Goal: Information Seeking & Learning: Stay updated

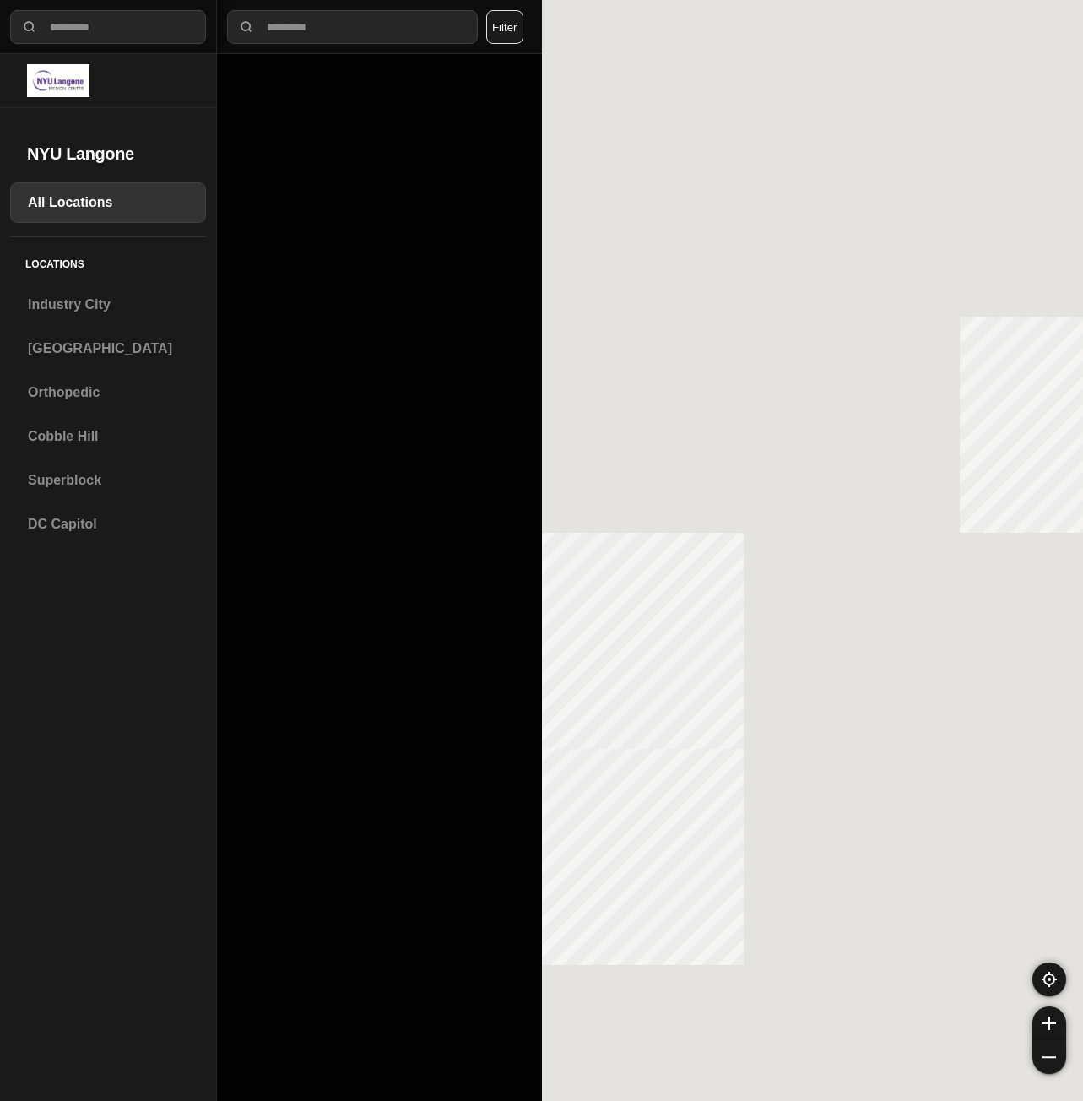
select select "*"
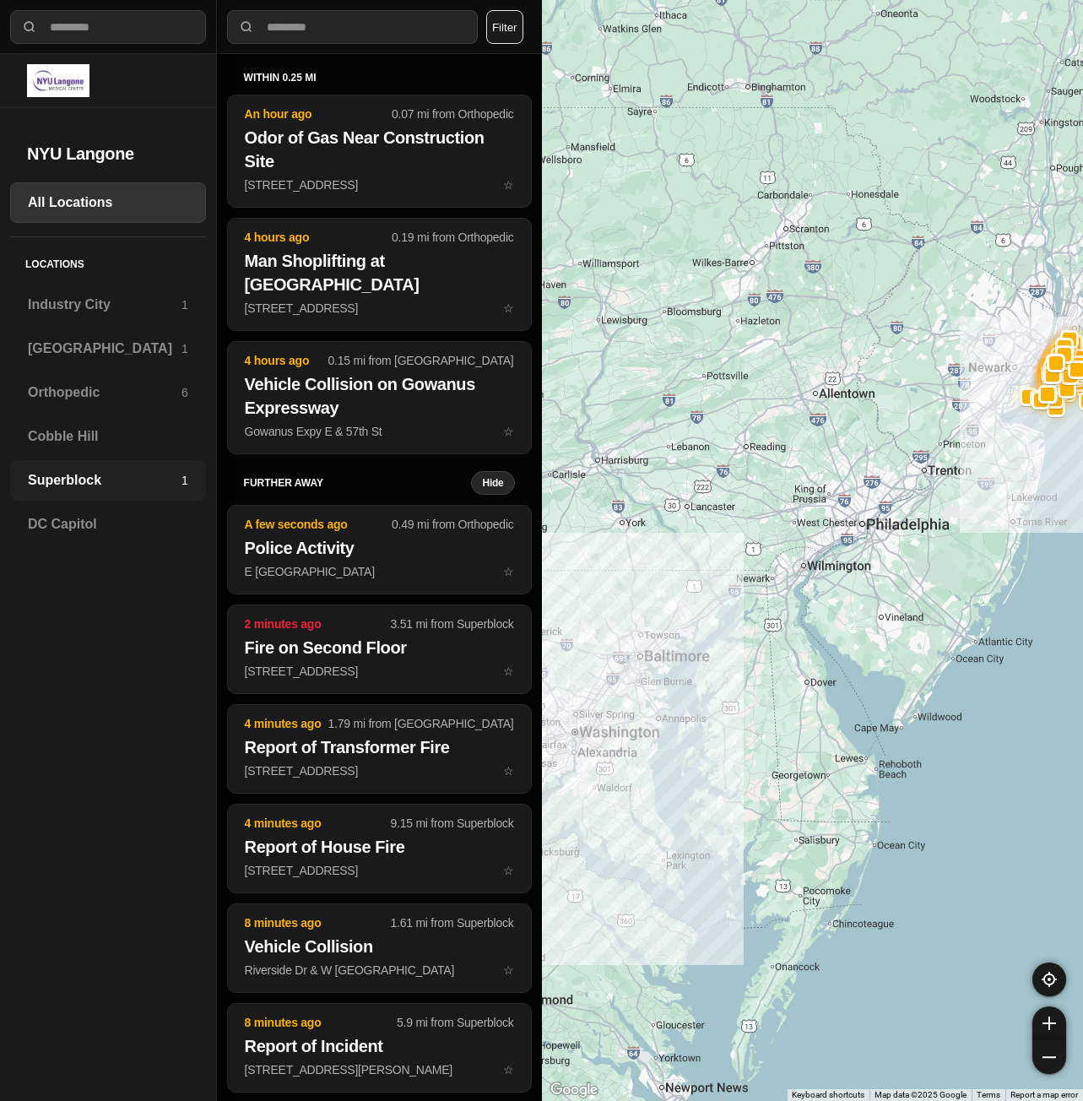
click at [116, 472] on h3 "Superblock" at bounding box center [105, 480] width 154 height 20
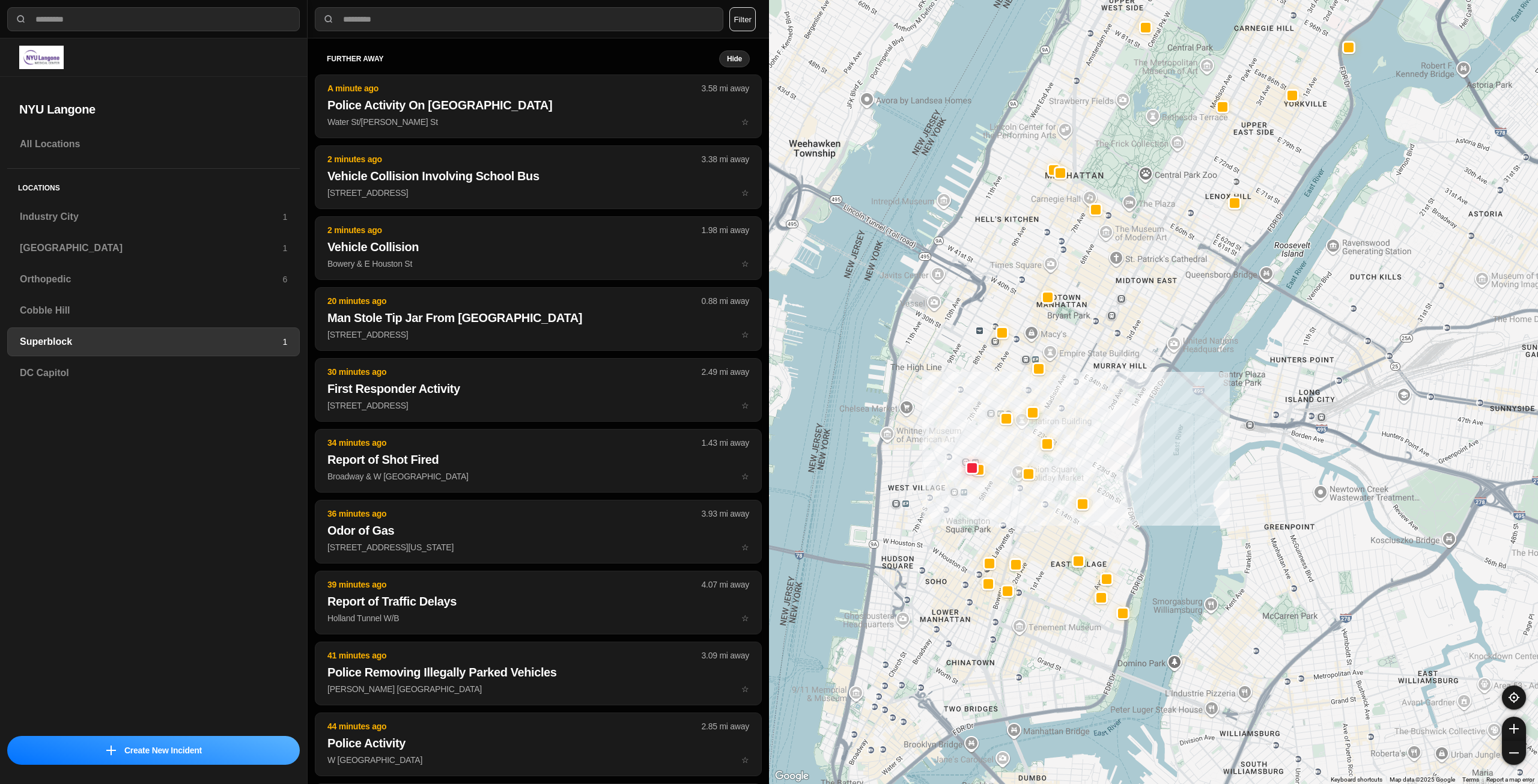
click at [50, 63] on img at bounding box center [41, 57] width 44 height 23
click at [751, 18] on button "Filter" at bounding box center [742, 19] width 26 height 24
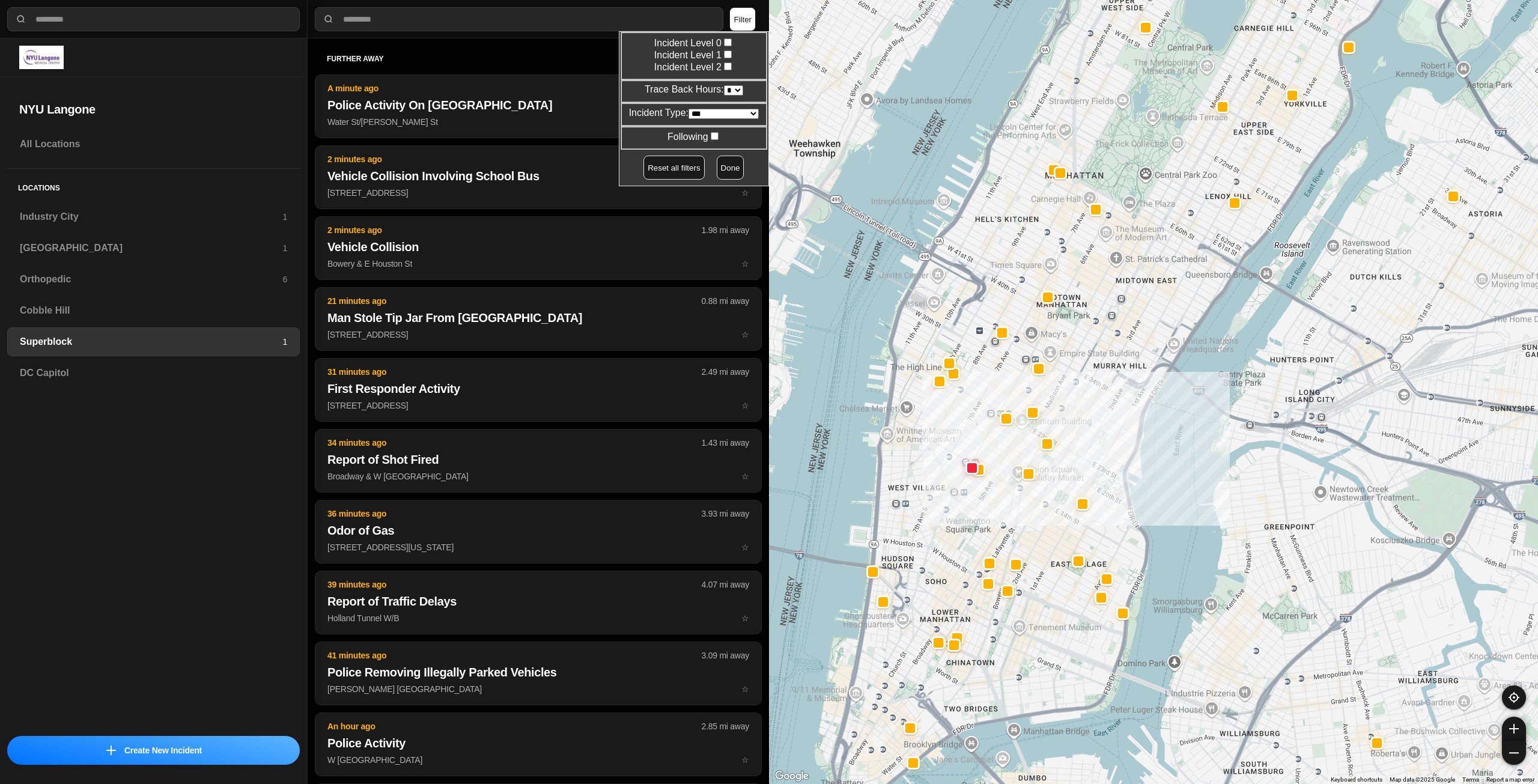
click at [757, 14] on div "**********" at bounding box center [742, 19] width 38 height 24
click at [267, 475] on div "All Locations Locations [GEOGRAPHIC_DATA] 1 [GEOGRAPHIC_DATA] 1 Orthopedic 6 [G…" at bounding box center [153, 429] width 307 height 599
click at [729, 173] on button "Done" at bounding box center [730, 168] width 28 height 24
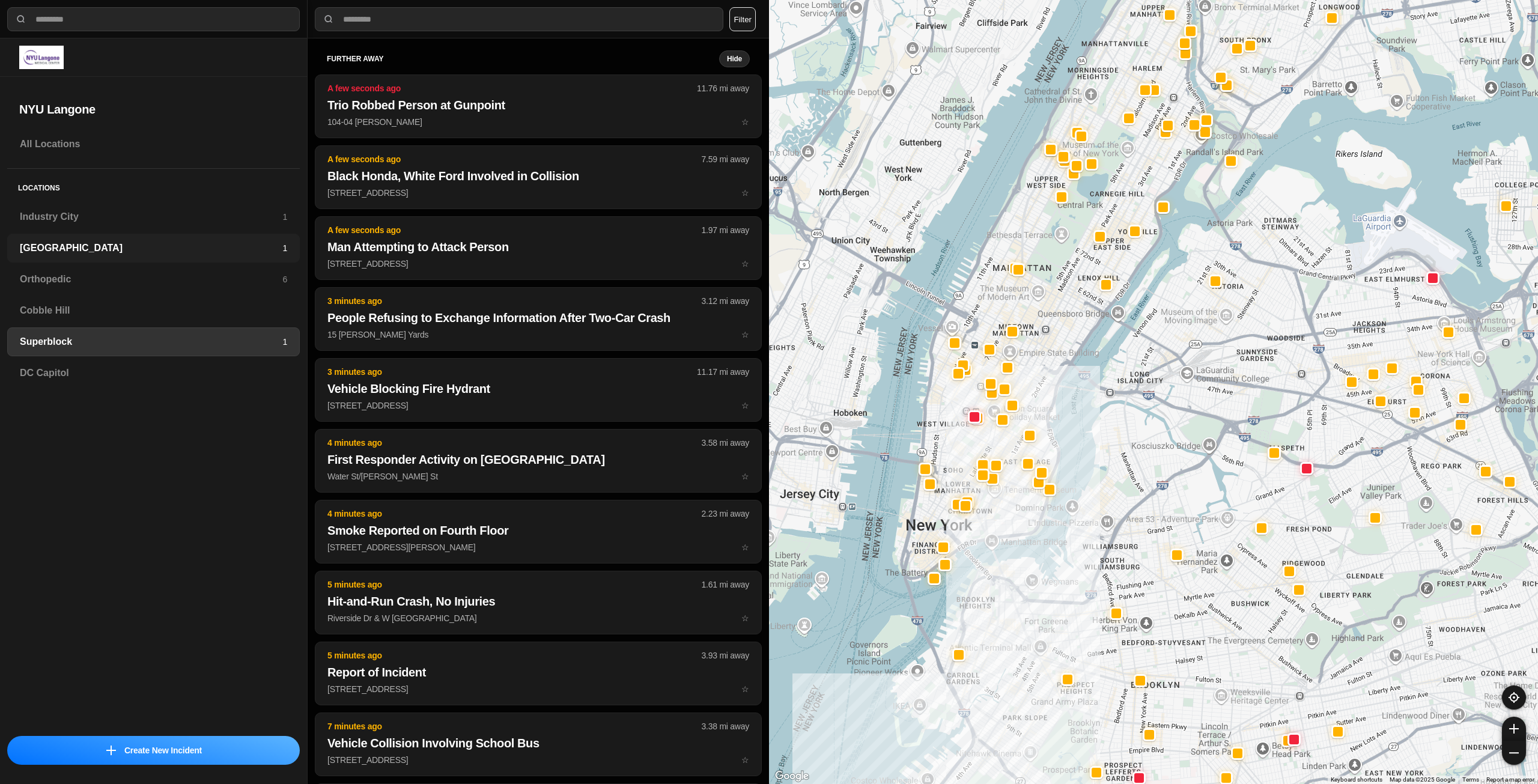
click at [112, 253] on h3 "[GEOGRAPHIC_DATA]" at bounding box center [151, 248] width 263 height 14
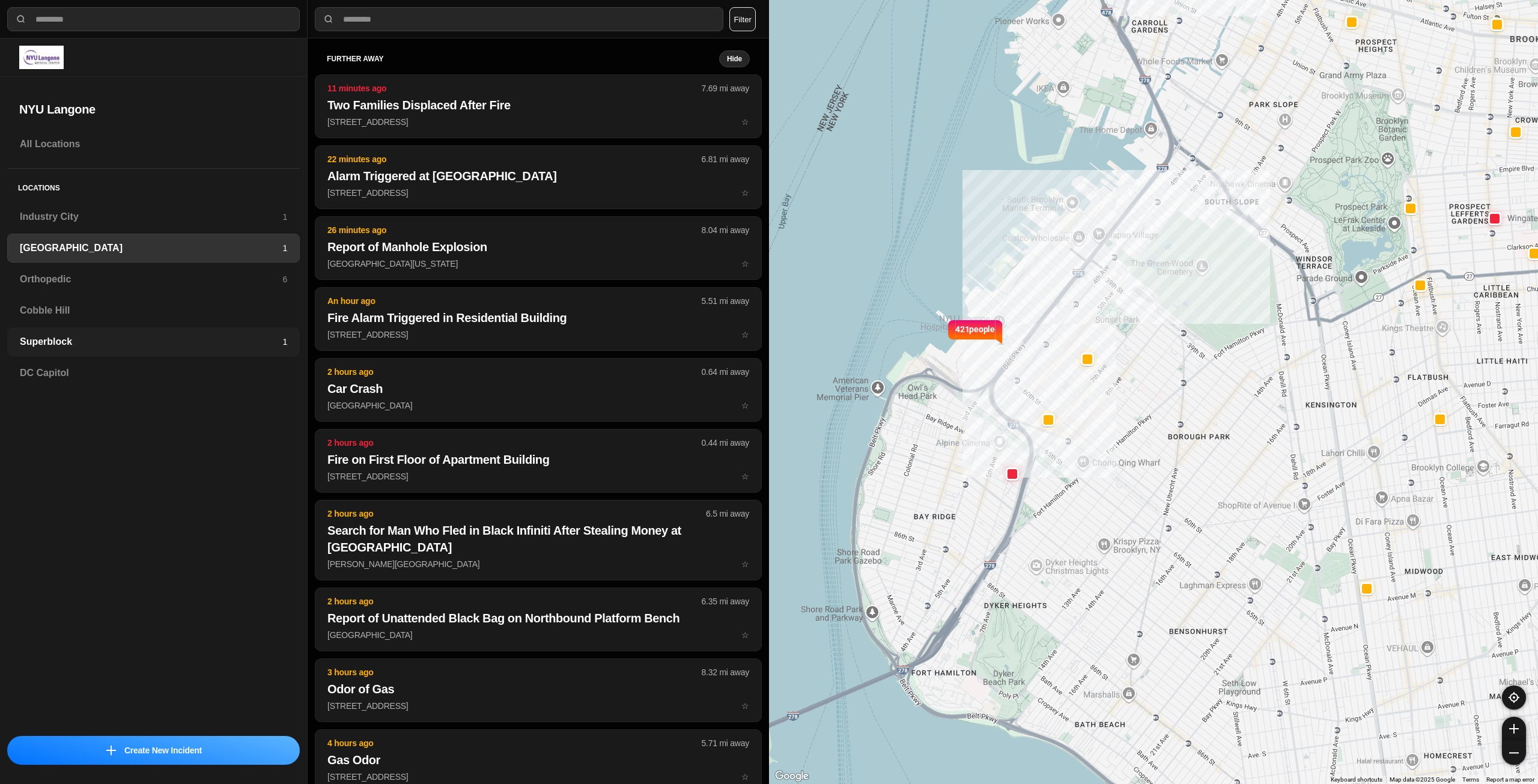
click at [60, 343] on h3 "Superblock" at bounding box center [151, 341] width 263 height 14
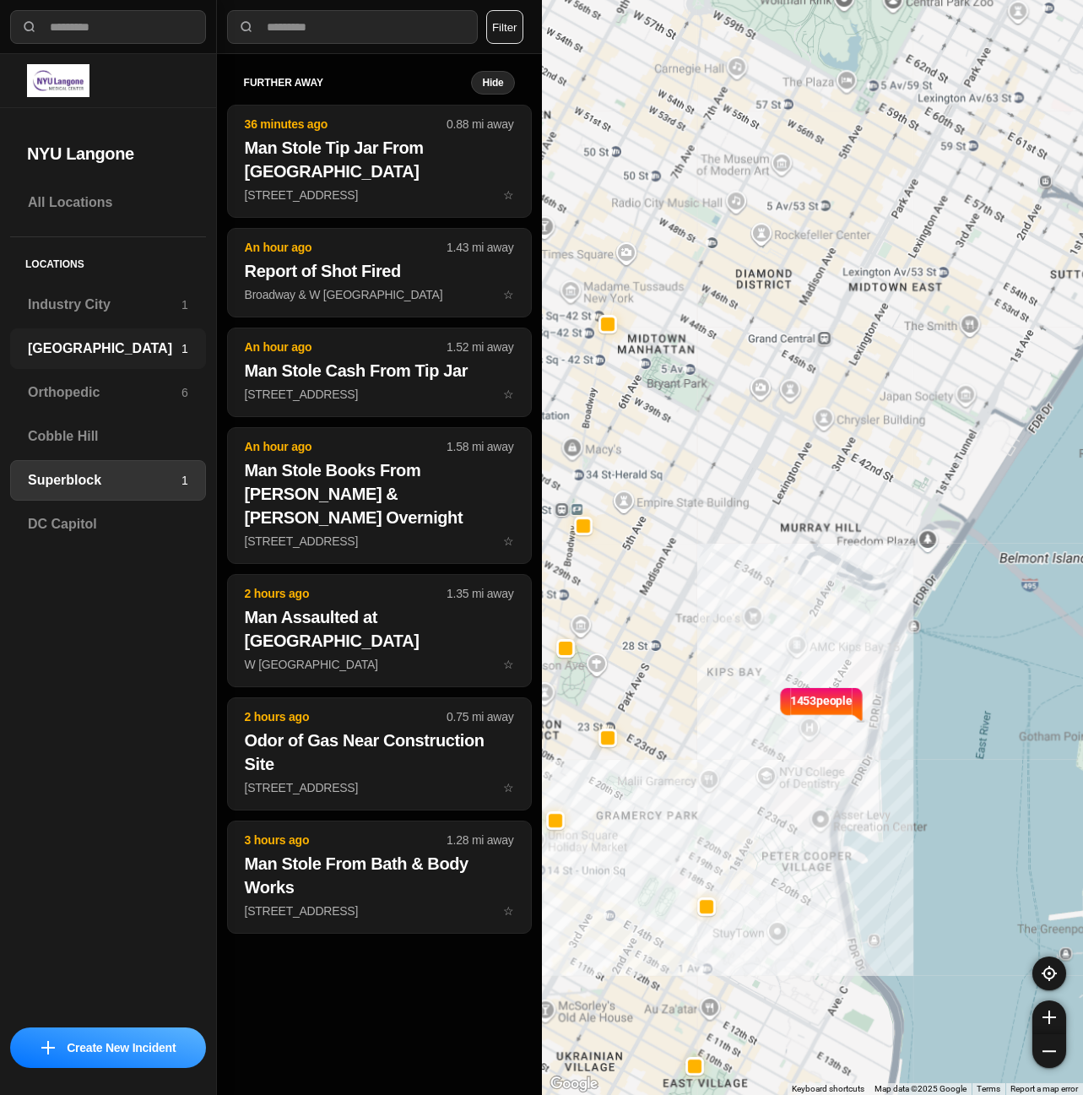
click at [68, 346] on h3 "[GEOGRAPHIC_DATA]" at bounding box center [105, 349] width 154 height 20
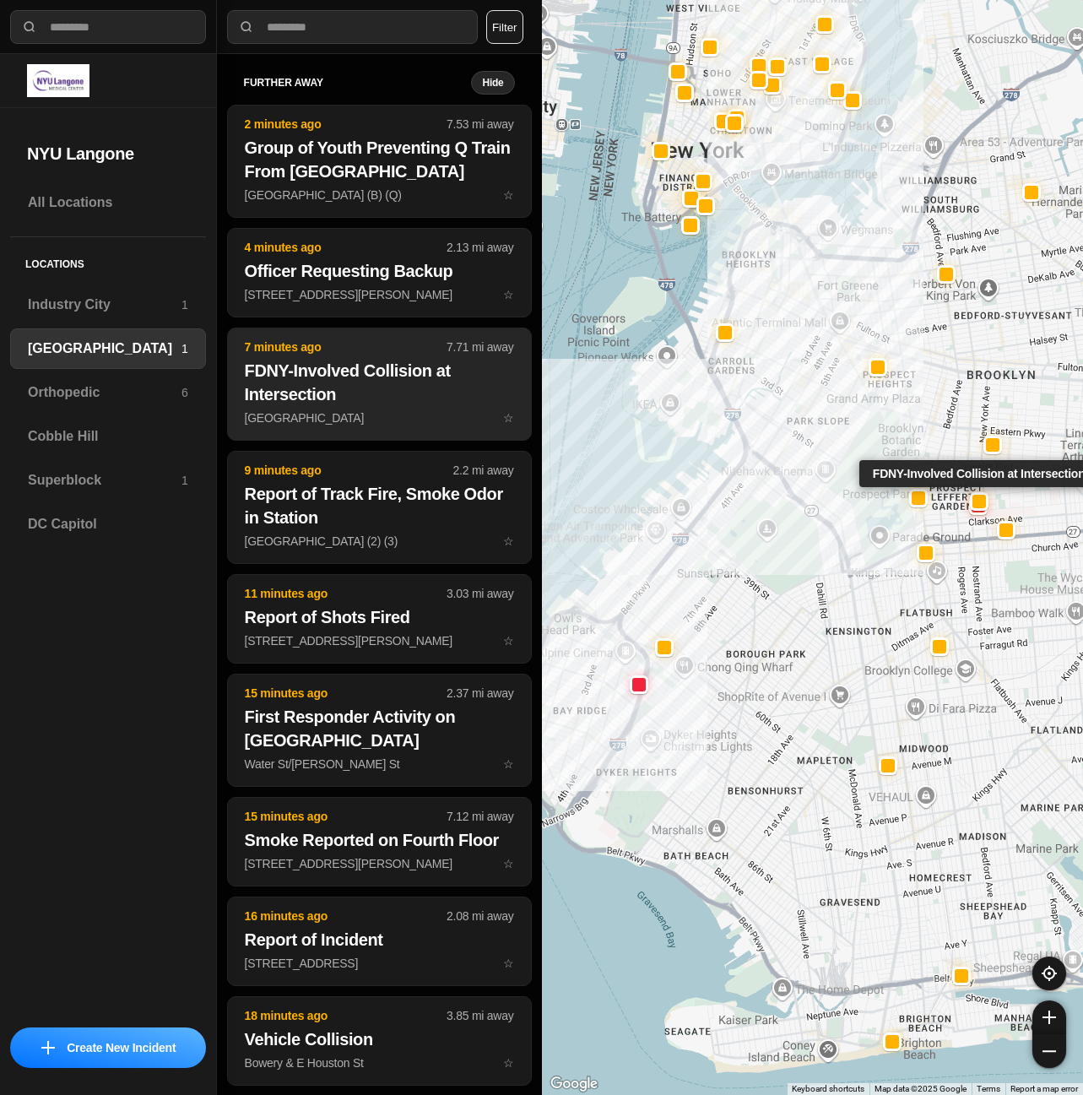
click at [342, 368] on h2 "FDNY-Involved Collision at Intersection" at bounding box center [379, 382] width 269 height 47
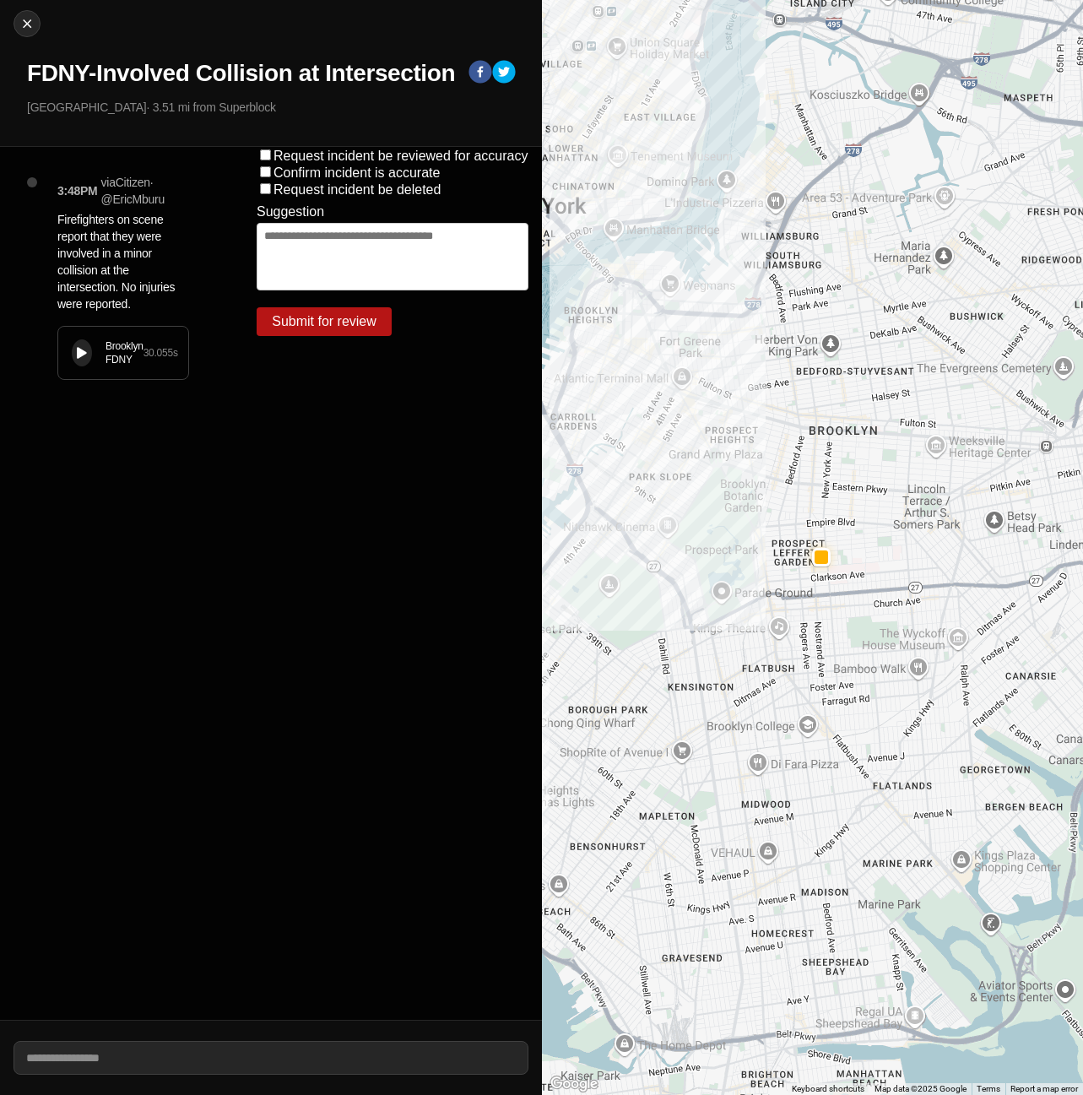
click at [69, 358] on div "Brooklyn FDNY 30.055 s" at bounding box center [123, 353] width 130 height 52
click at [21, 24] on img at bounding box center [27, 23] width 17 height 17
select select "*"
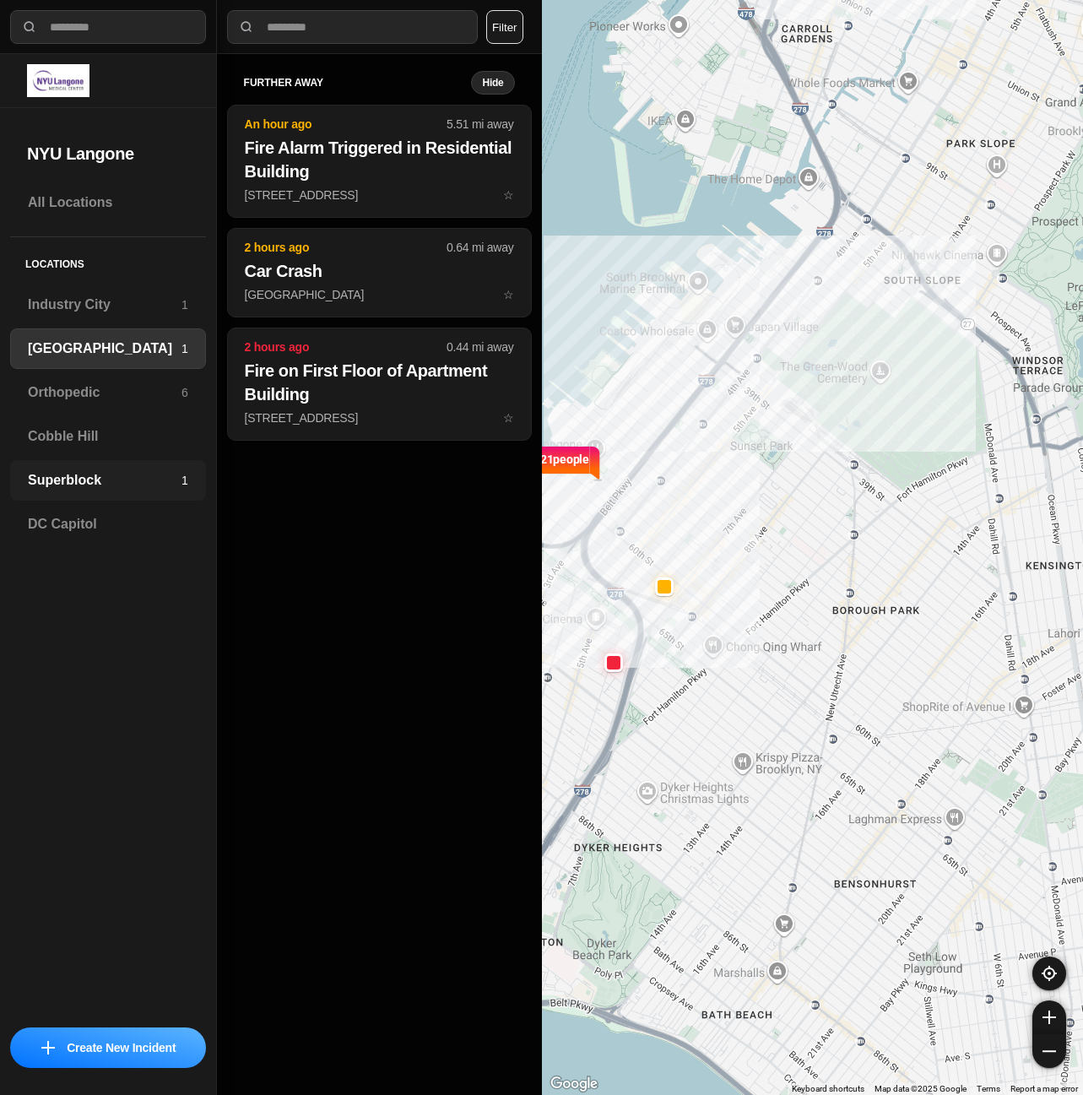
click at [78, 474] on h3 "Superblock" at bounding box center [105, 480] width 154 height 20
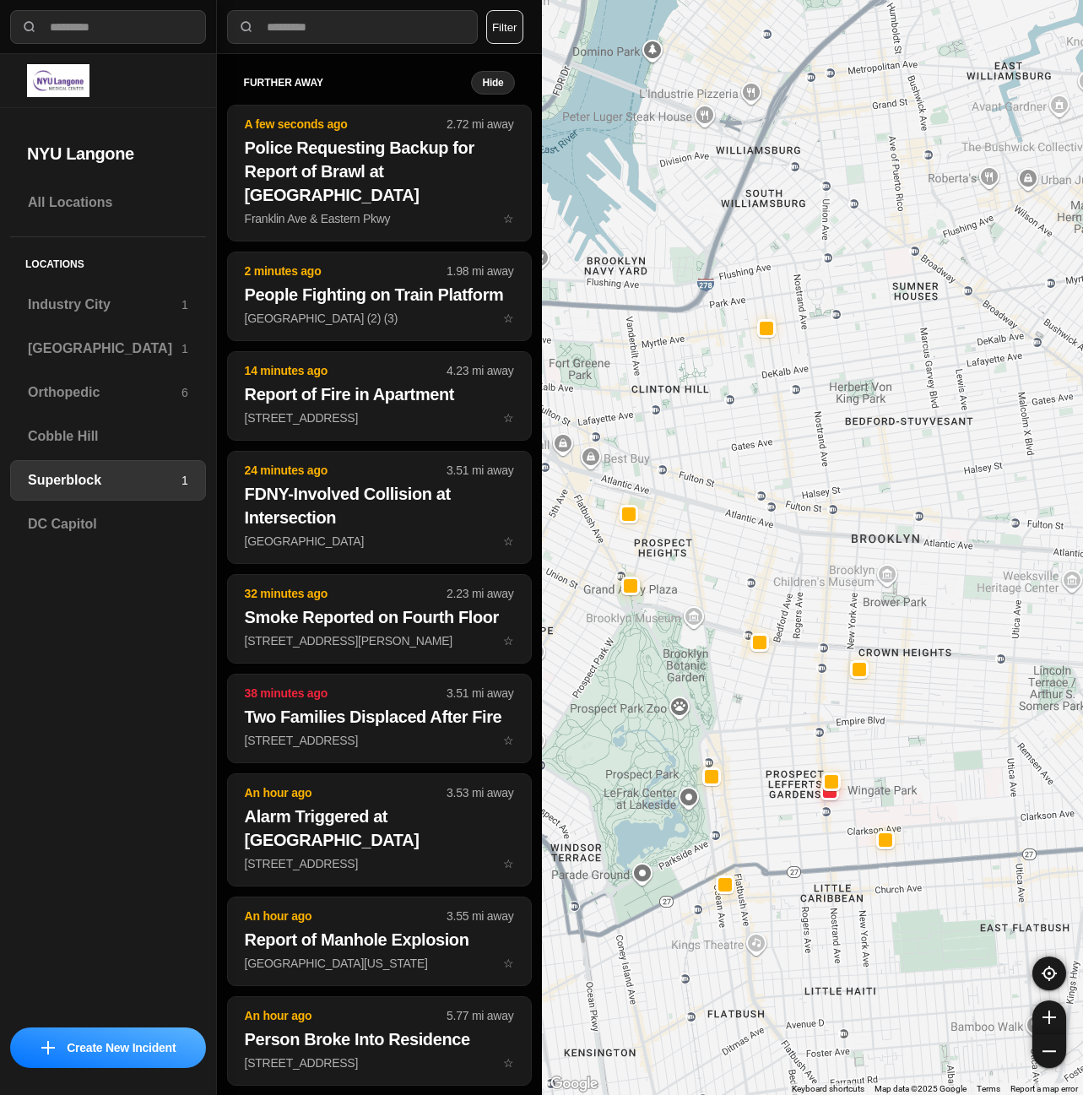
drag, startPoint x: 1003, startPoint y: 965, endPoint x: 804, endPoint y: 881, distance: 216.1
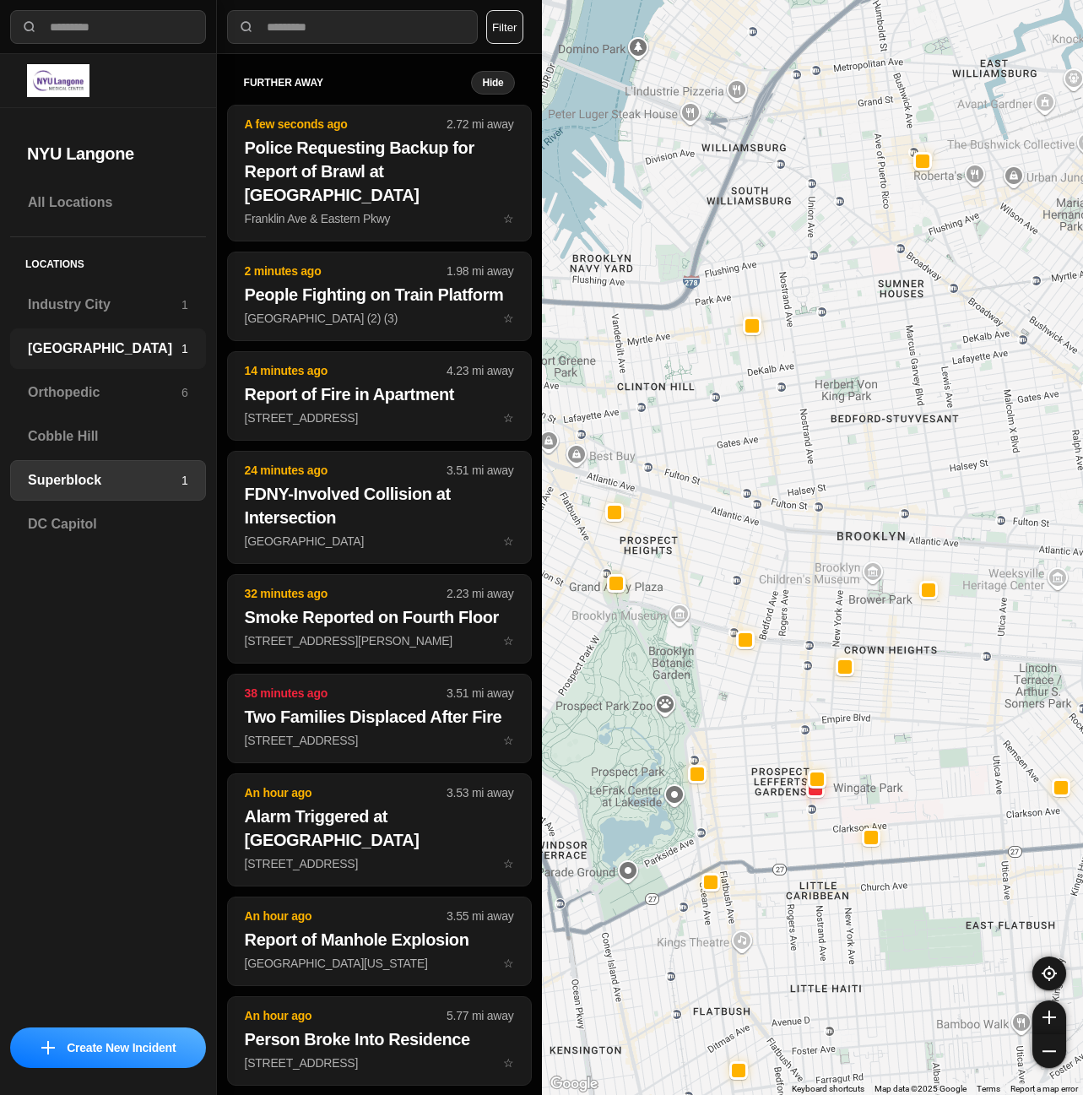
click at [103, 347] on h3 "[GEOGRAPHIC_DATA]" at bounding box center [105, 349] width 154 height 20
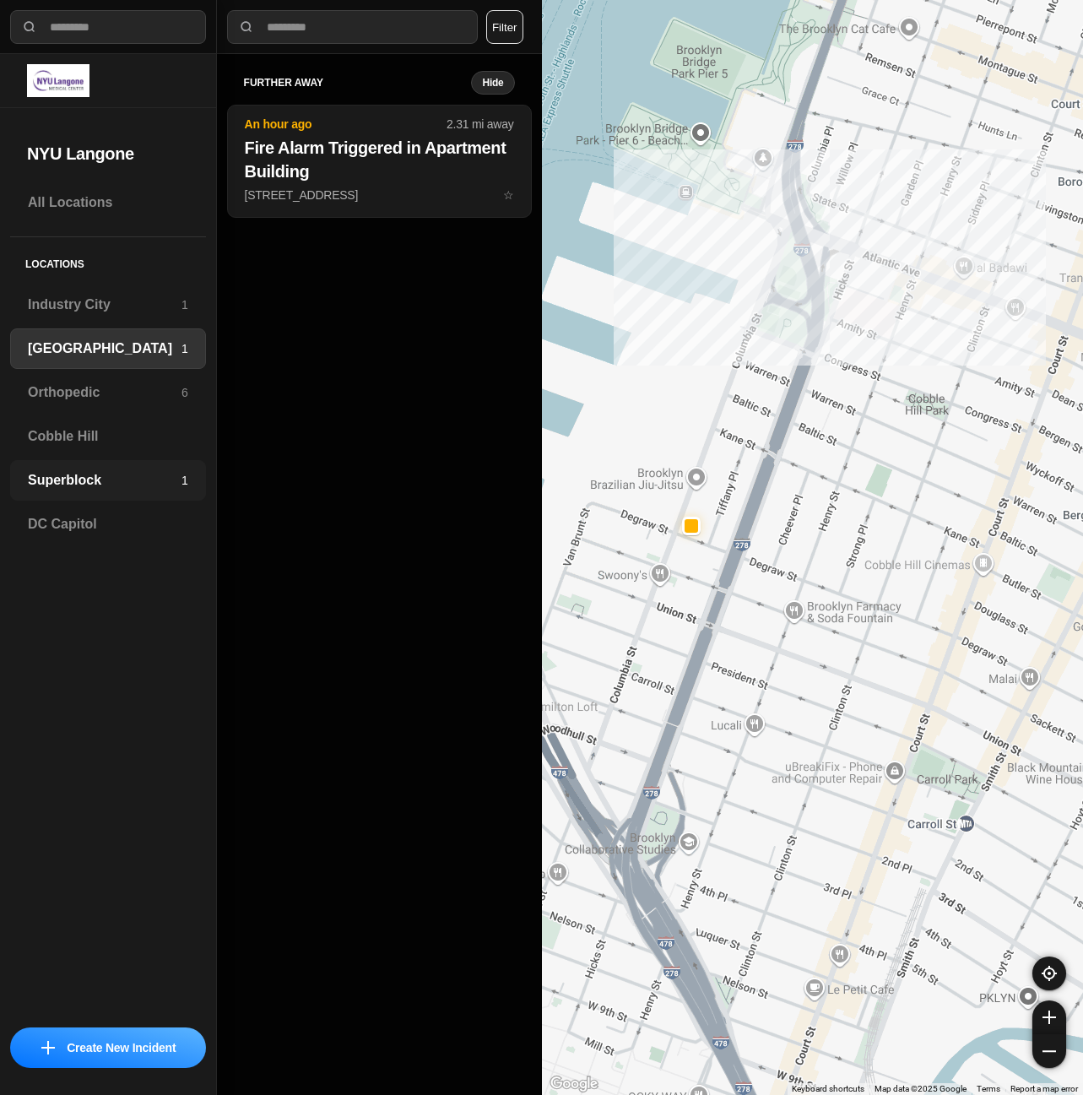
click at [67, 479] on h3 "Superblock" at bounding box center [105, 480] width 154 height 20
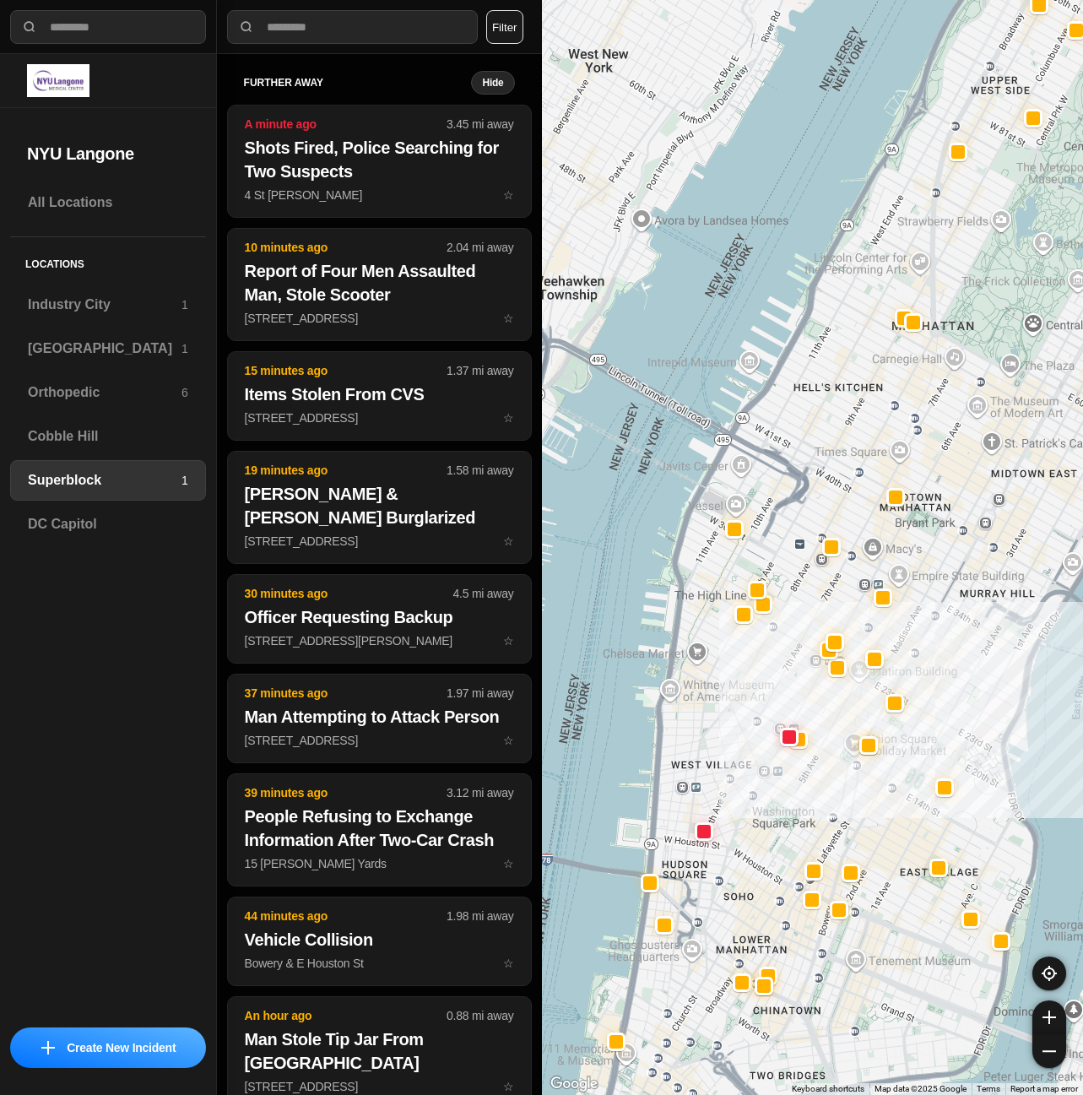
drag, startPoint x: 772, startPoint y: 567, endPoint x: 811, endPoint y: 550, distance: 42.3
click at [811, 550] on div at bounding box center [813, 547] width 542 height 1095
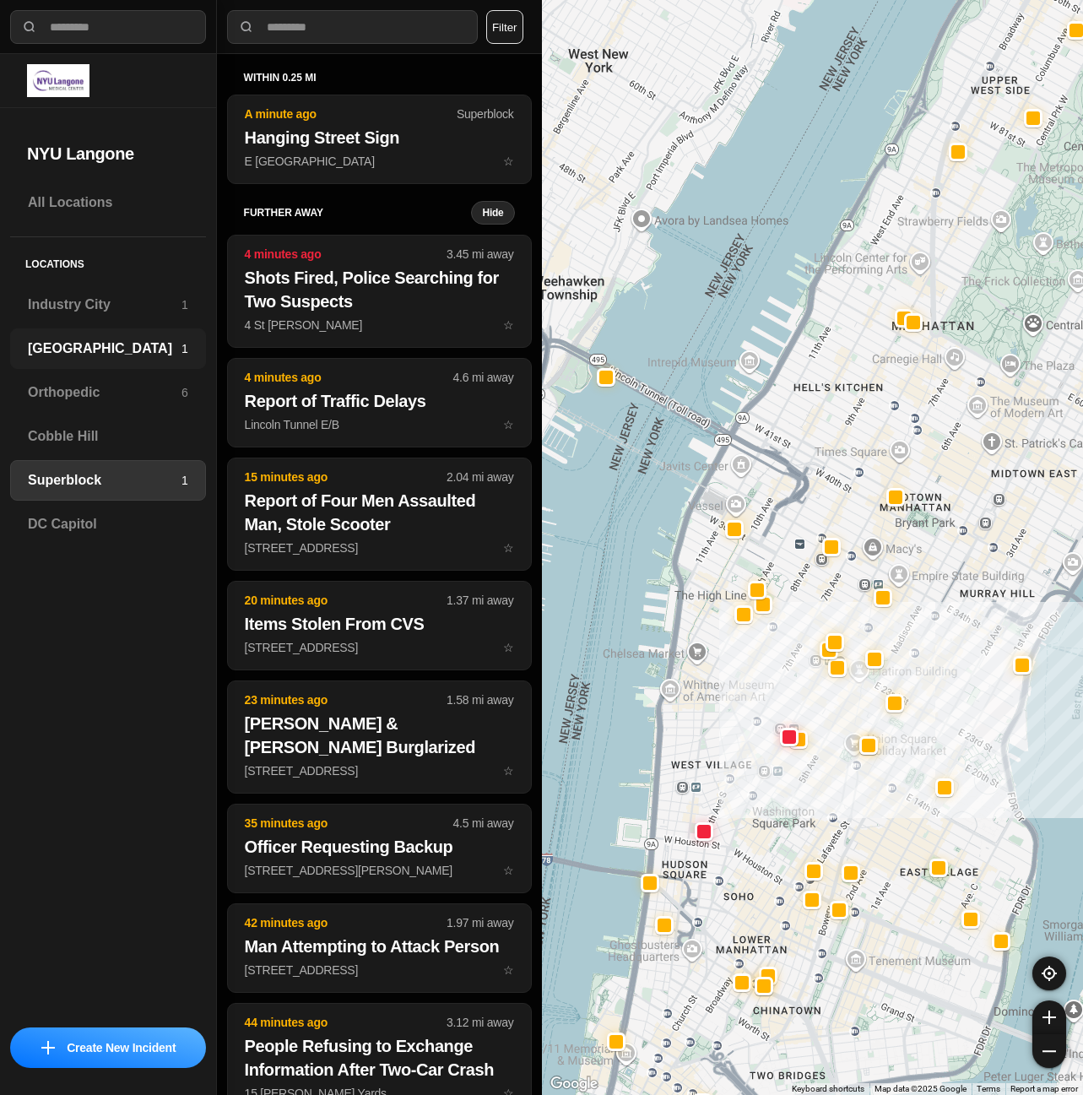
click at [111, 360] on div "Brooklyn 1" at bounding box center [108, 348] width 196 height 41
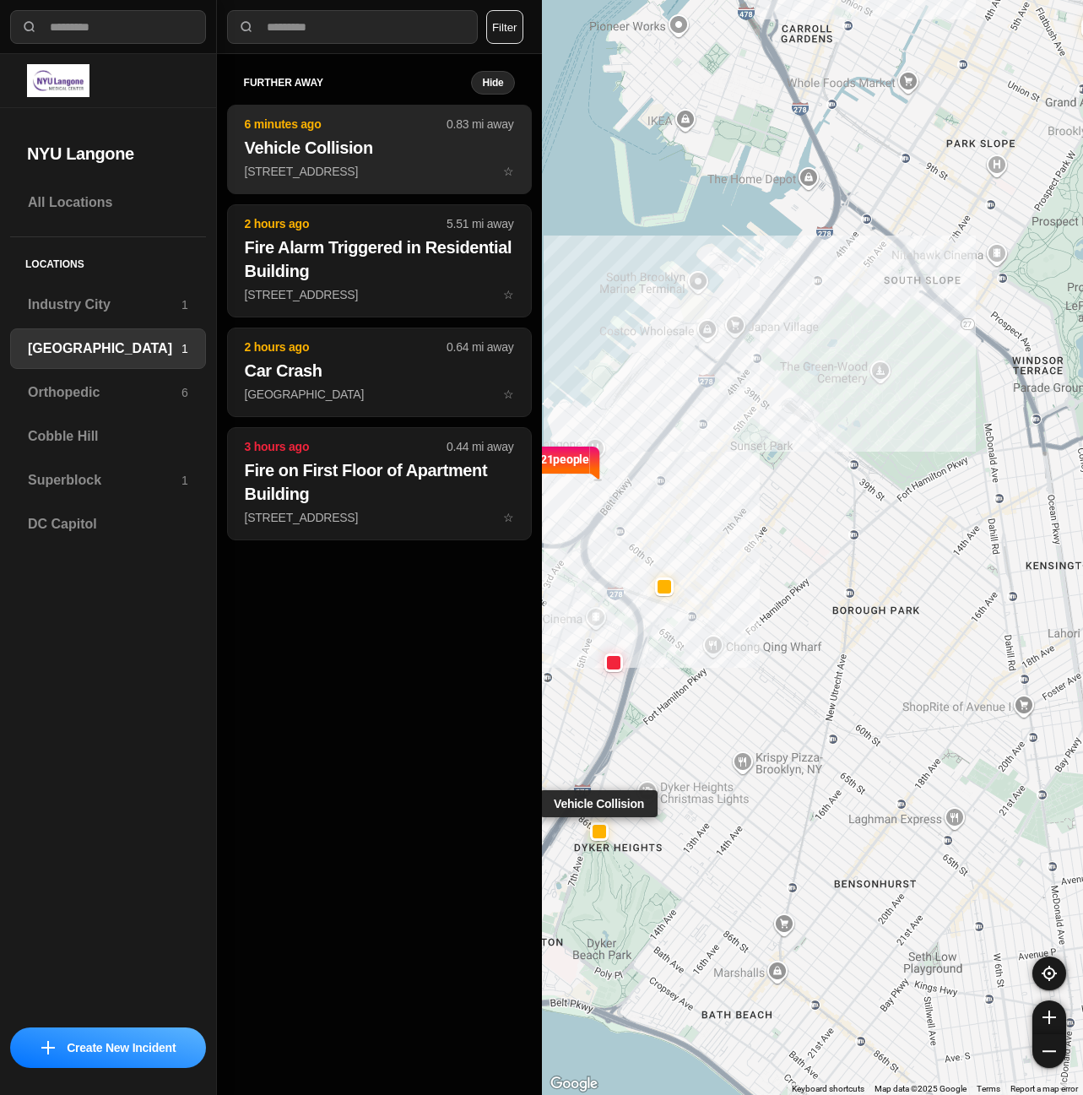
click at [304, 183] on button "6 minutes ago 0.83 mi away Vehicle Collision [STREET_ADDRESS] ☆" at bounding box center [379, 149] width 305 height 89
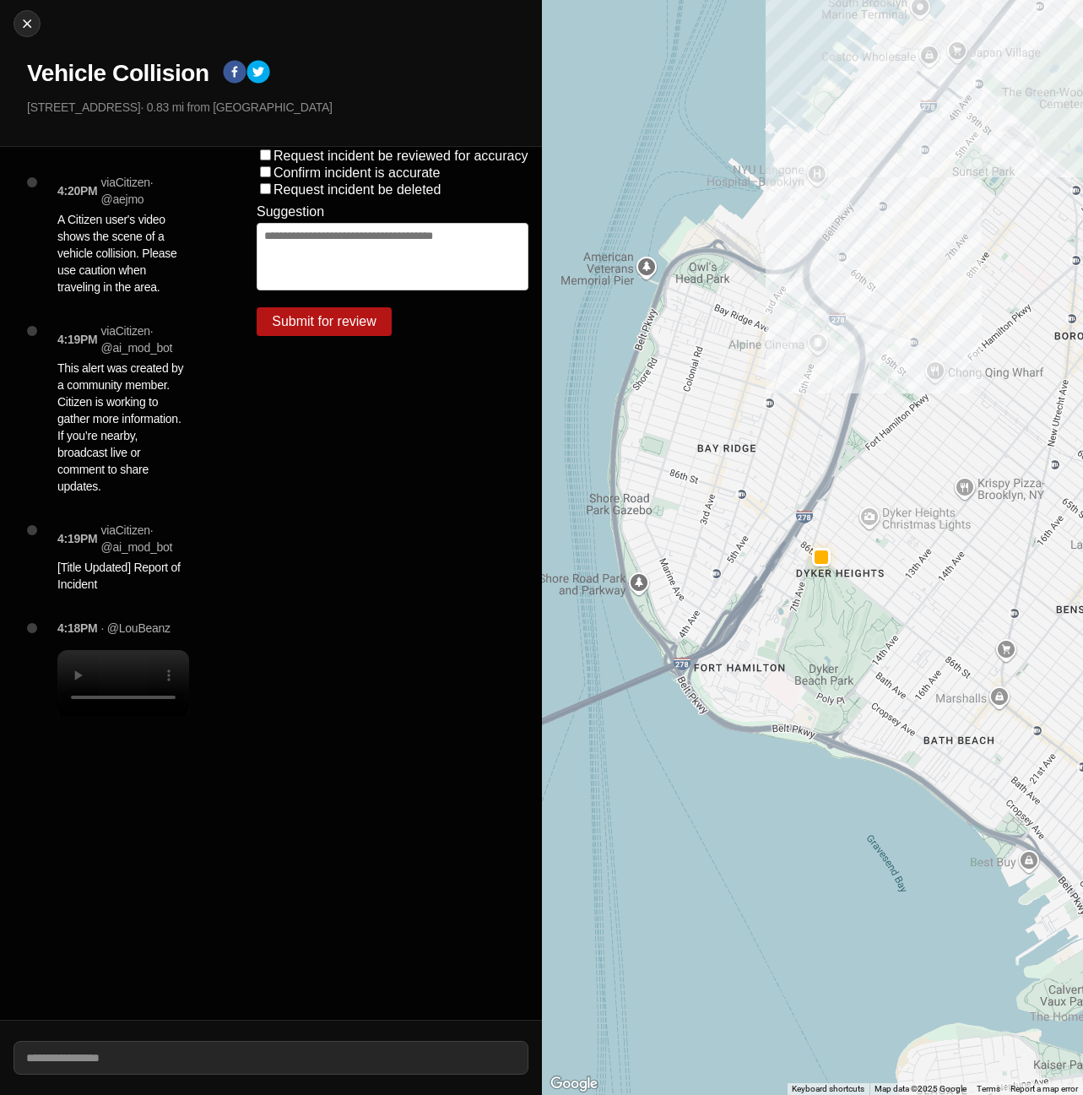
select select "*"
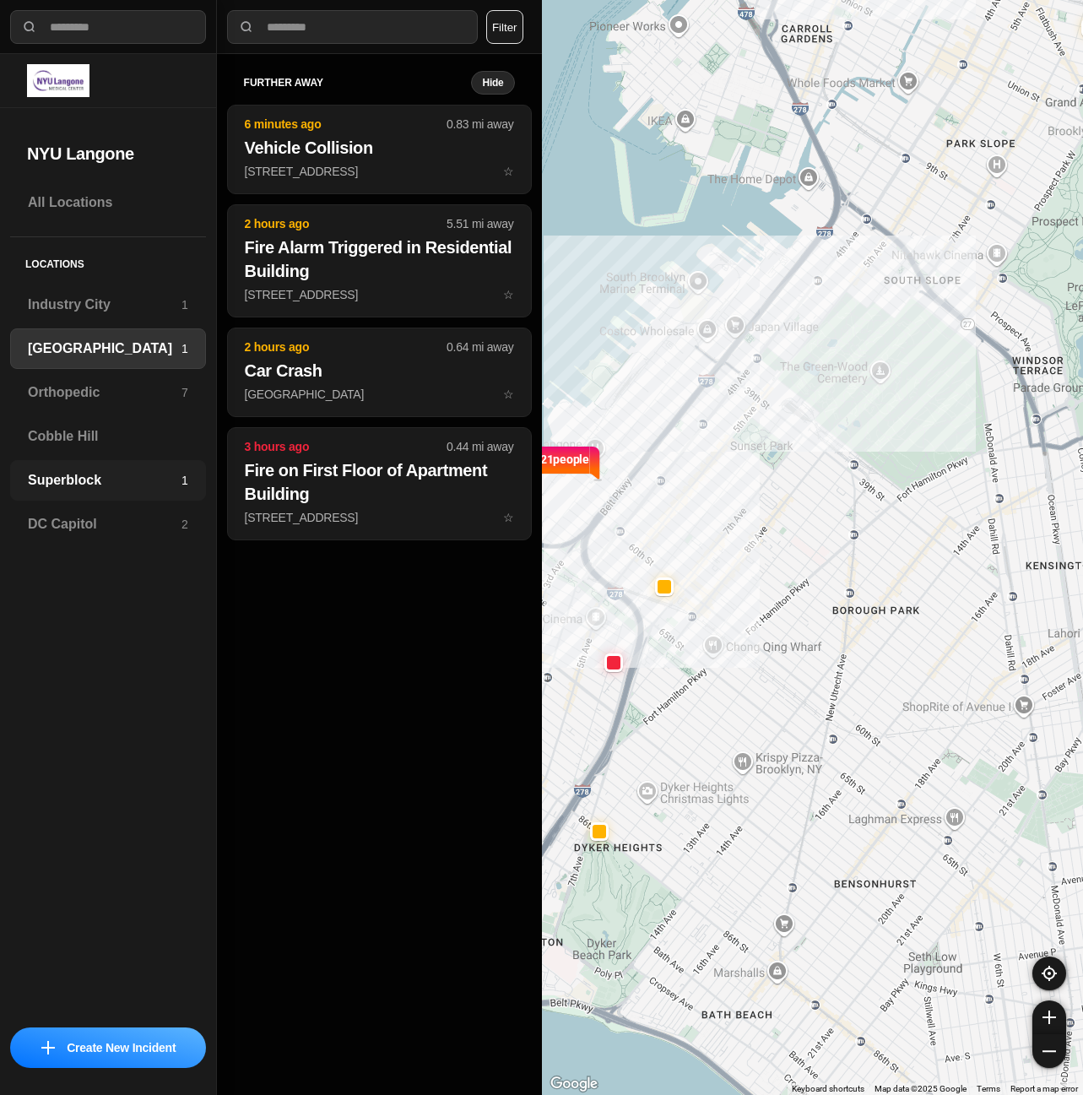
click at [149, 485] on h3 "Superblock" at bounding box center [105, 480] width 154 height 20
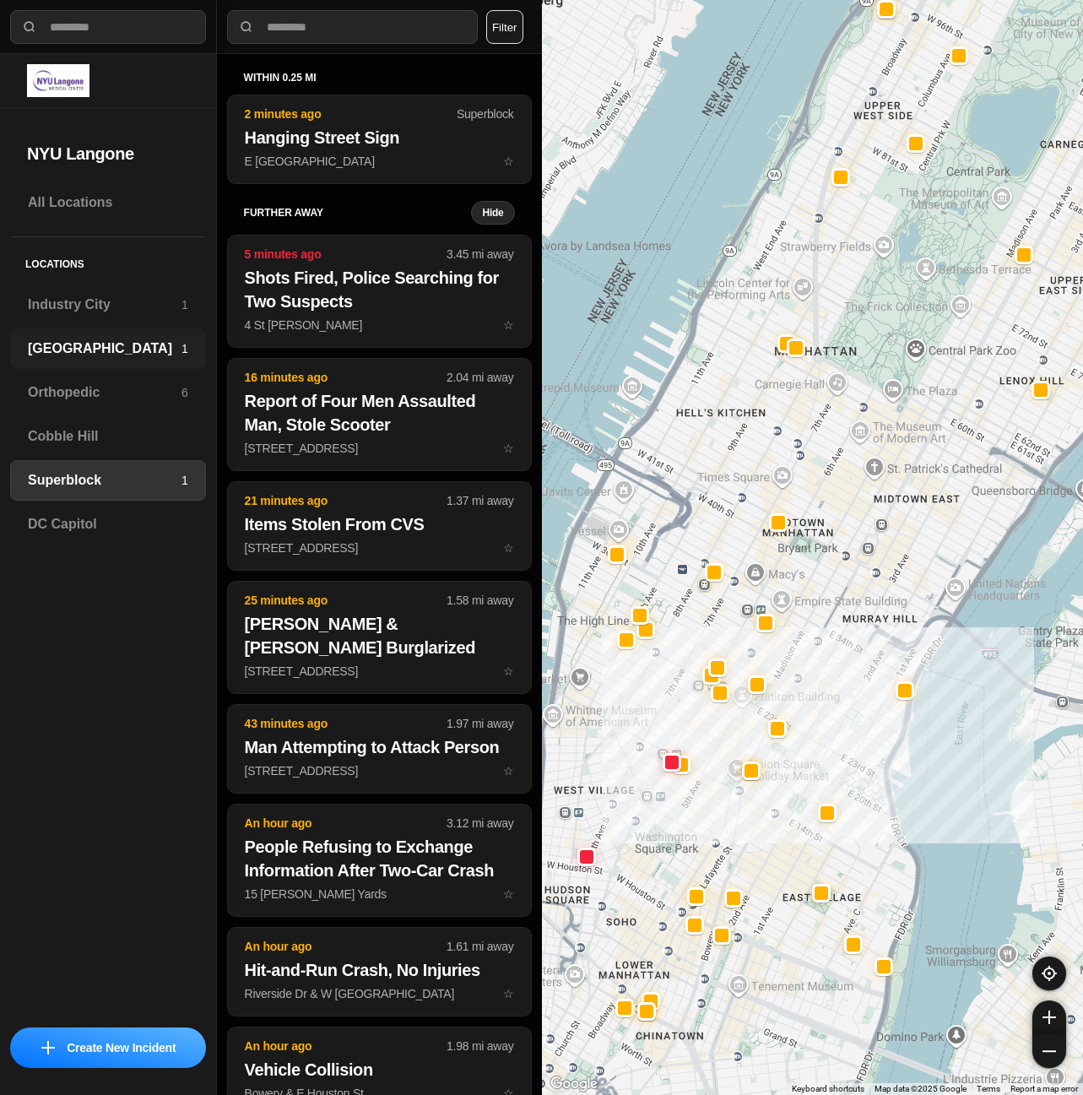
click at [82, 353] on h3 "[GEOGRAPHIC_DATA]" at bounding box center [105, 349] width 154 height 20
